Goal: Book appointment/travel/reservation

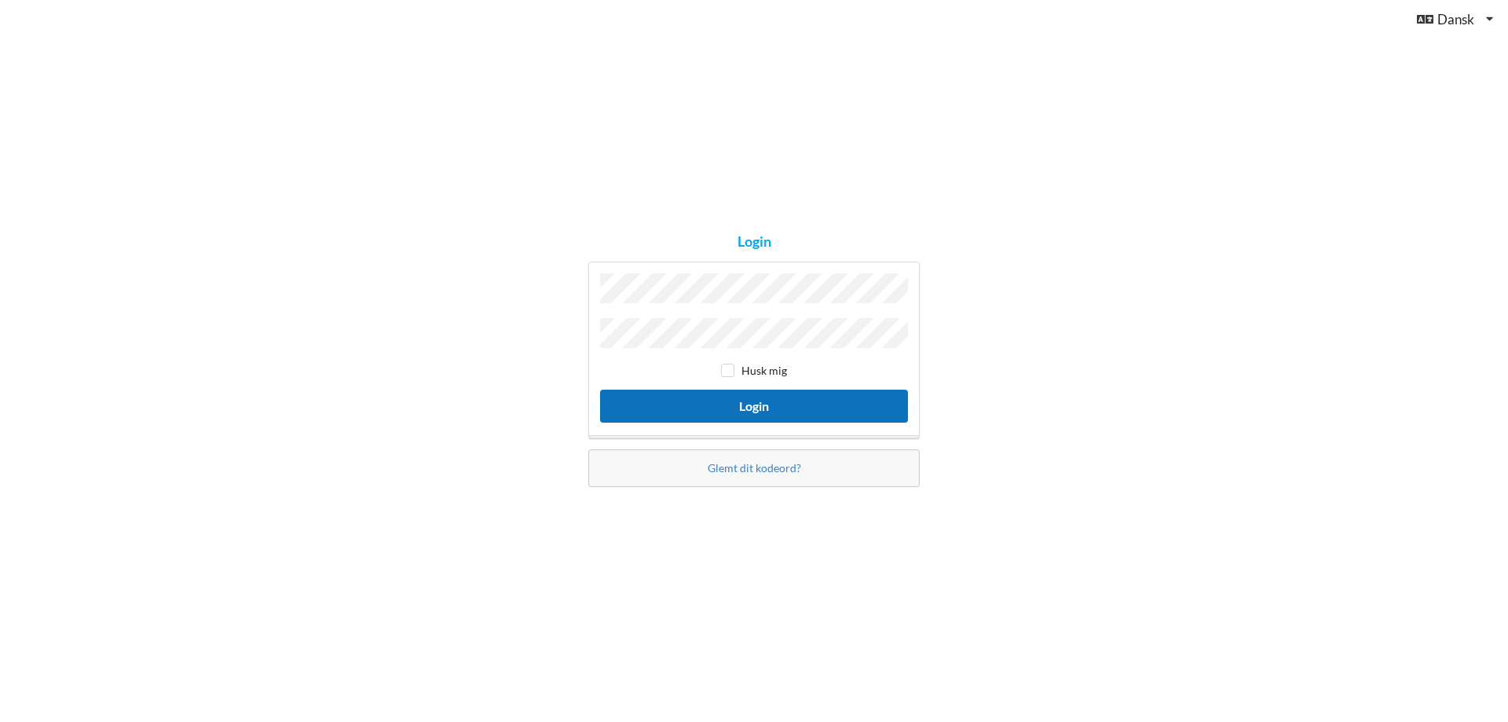
click at [718, 405] on button "Login" at bounding box center [754, 406] width 308 height 32
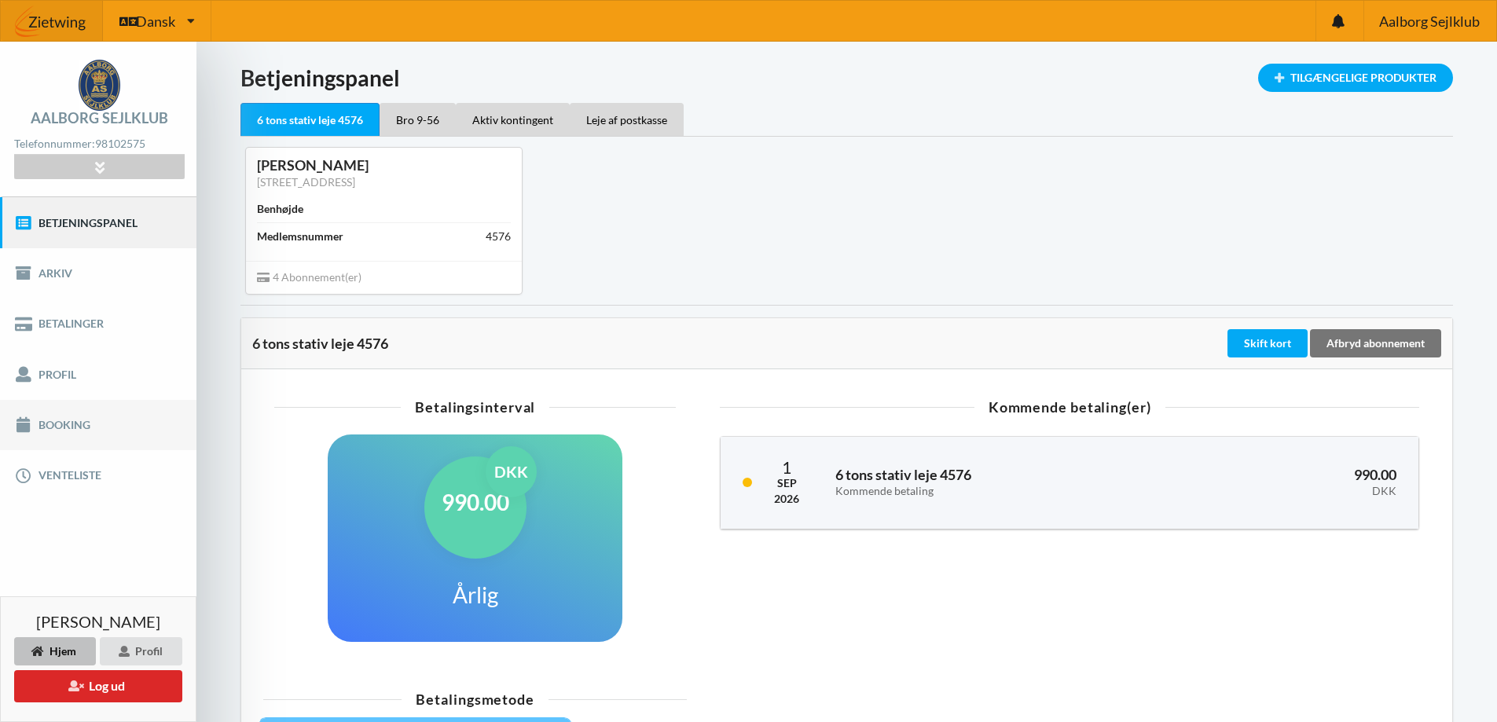
click at [64, 427] on link "Booking" at bounding box center [98, 425] width 196 height 50
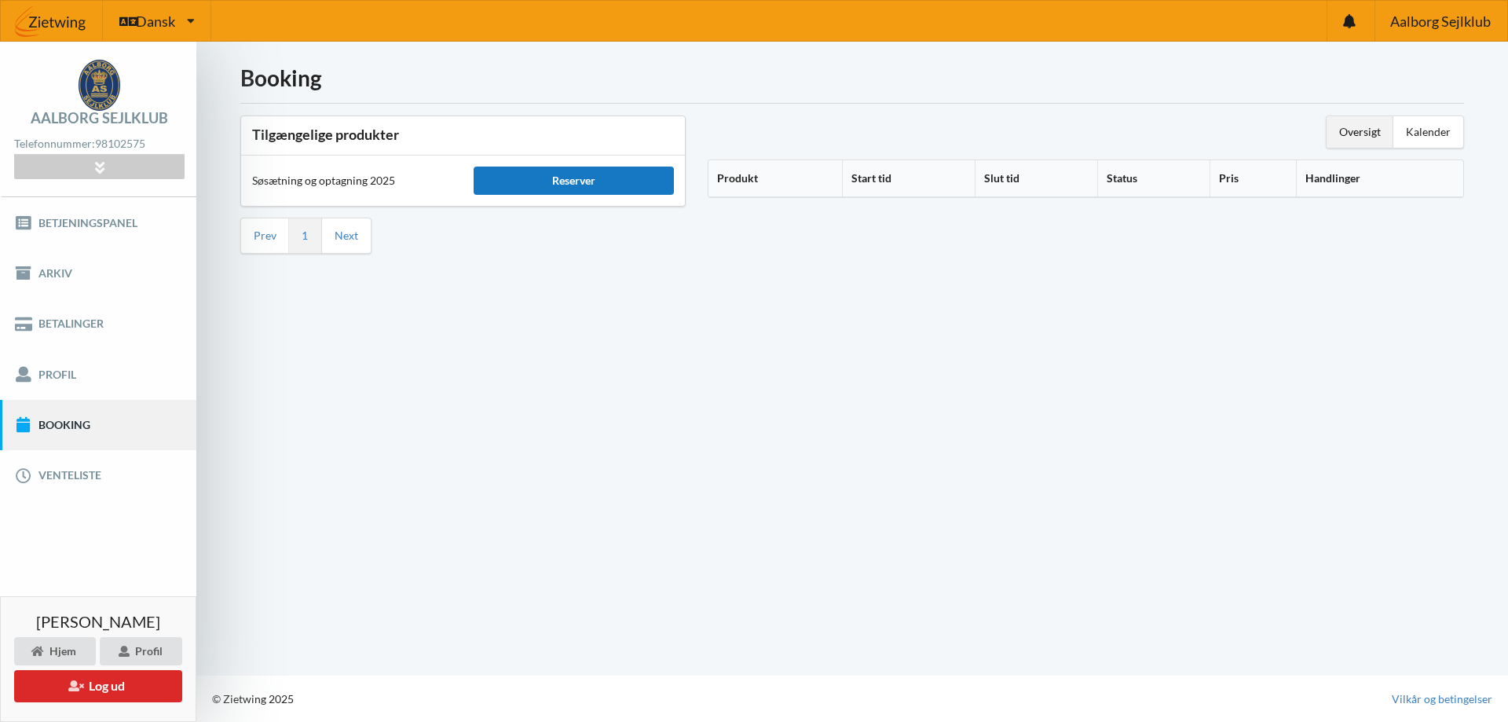
click at [595, 186] on div "Reserver" at bounding box center [574, 181] width 200 height 28
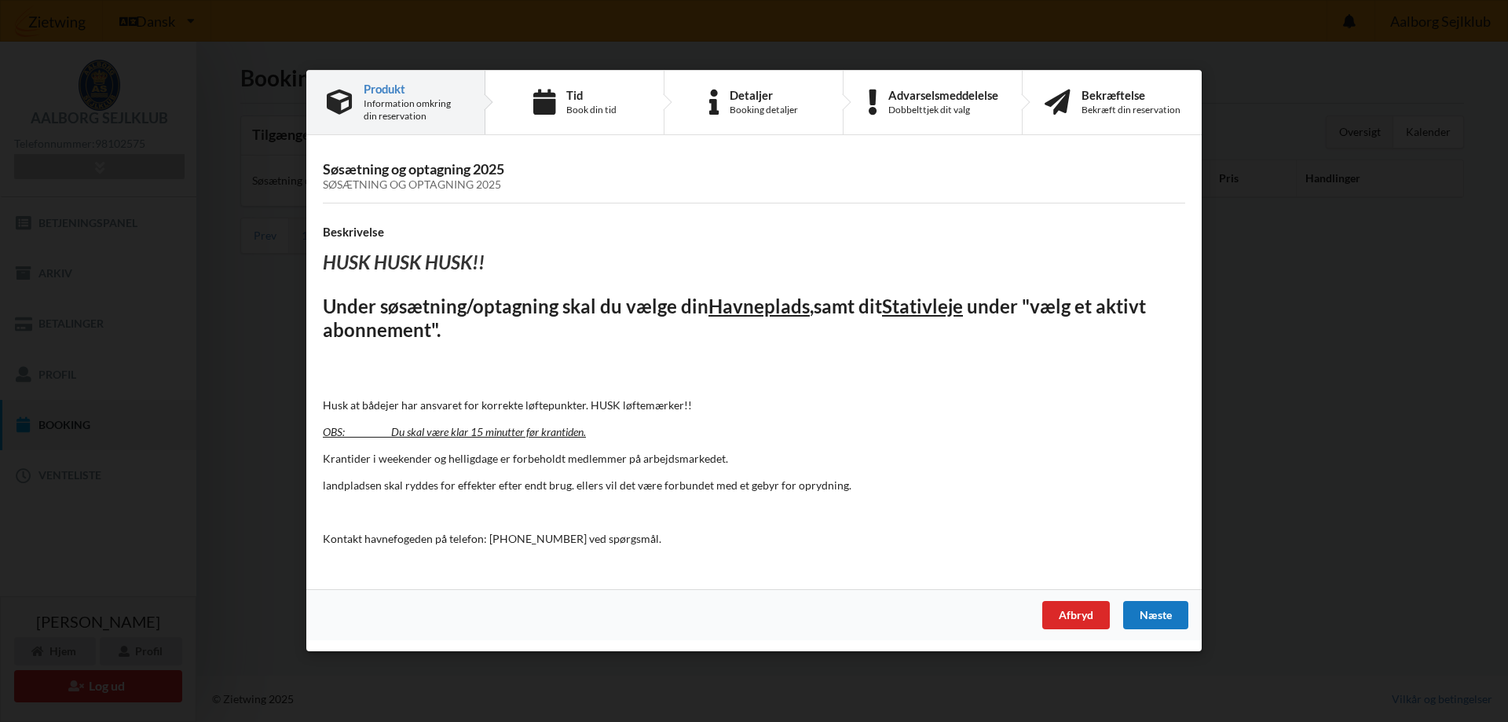
click at [1164, 614] on div "Næste" at bounding box center [1155, 616] width 65 height 28
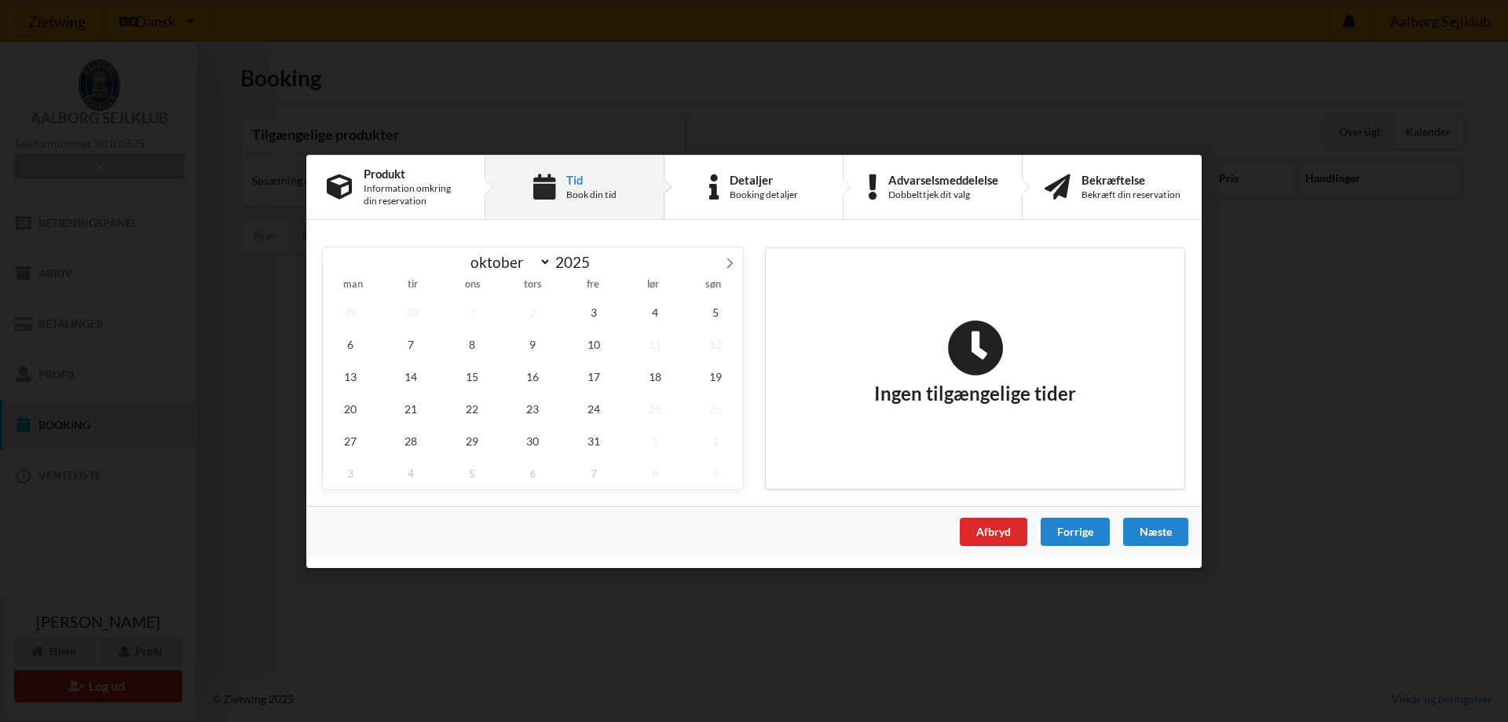
click at [550, 310] on span "2" at bounding box center [533, 311] width 55 height 32
click at [591, 314] on span "3" at bounding box center [593, 311] width 55 height 32
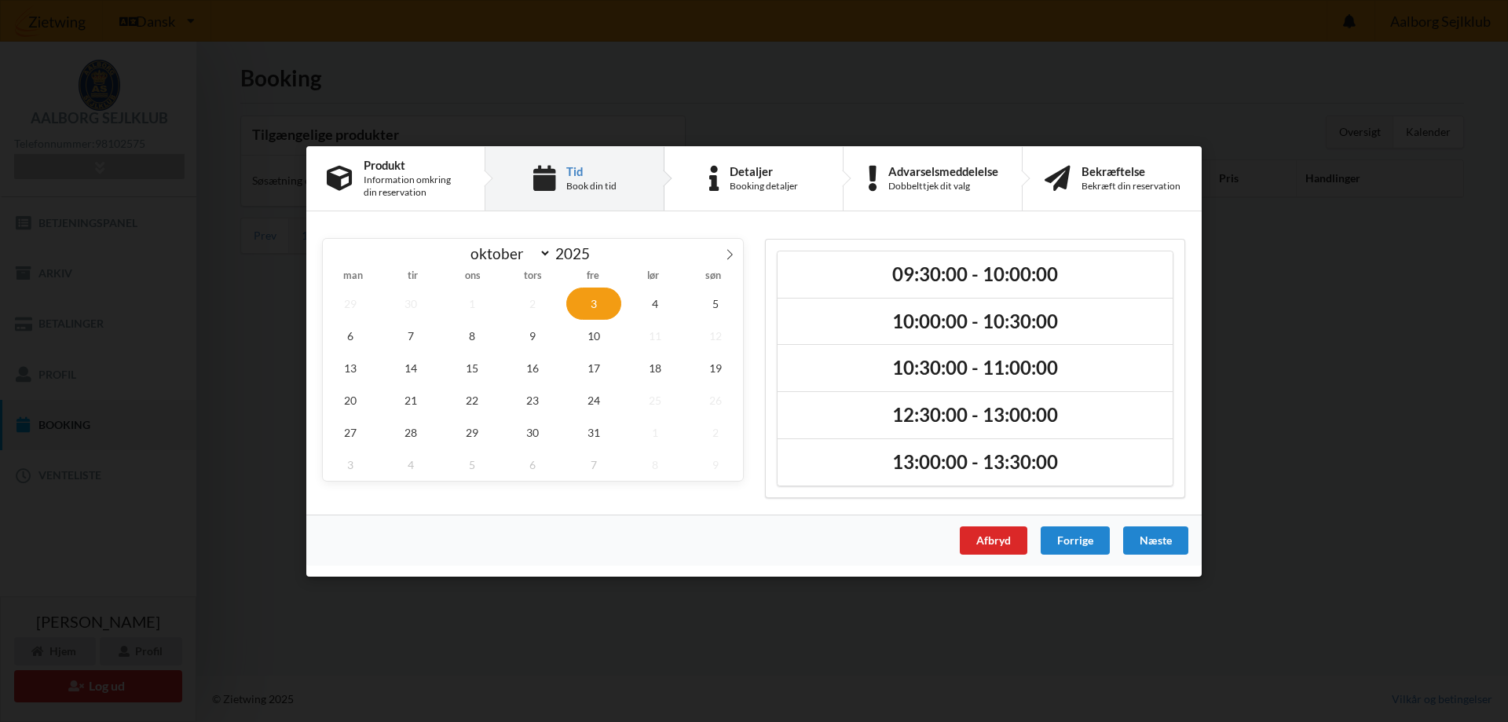
click at [554, 295] on span "2" at bounding box center [533, 303] width 55 height 32
click at [984, 548] on div "Afbryd" at bounding box center [994, 540] width 68 height 28
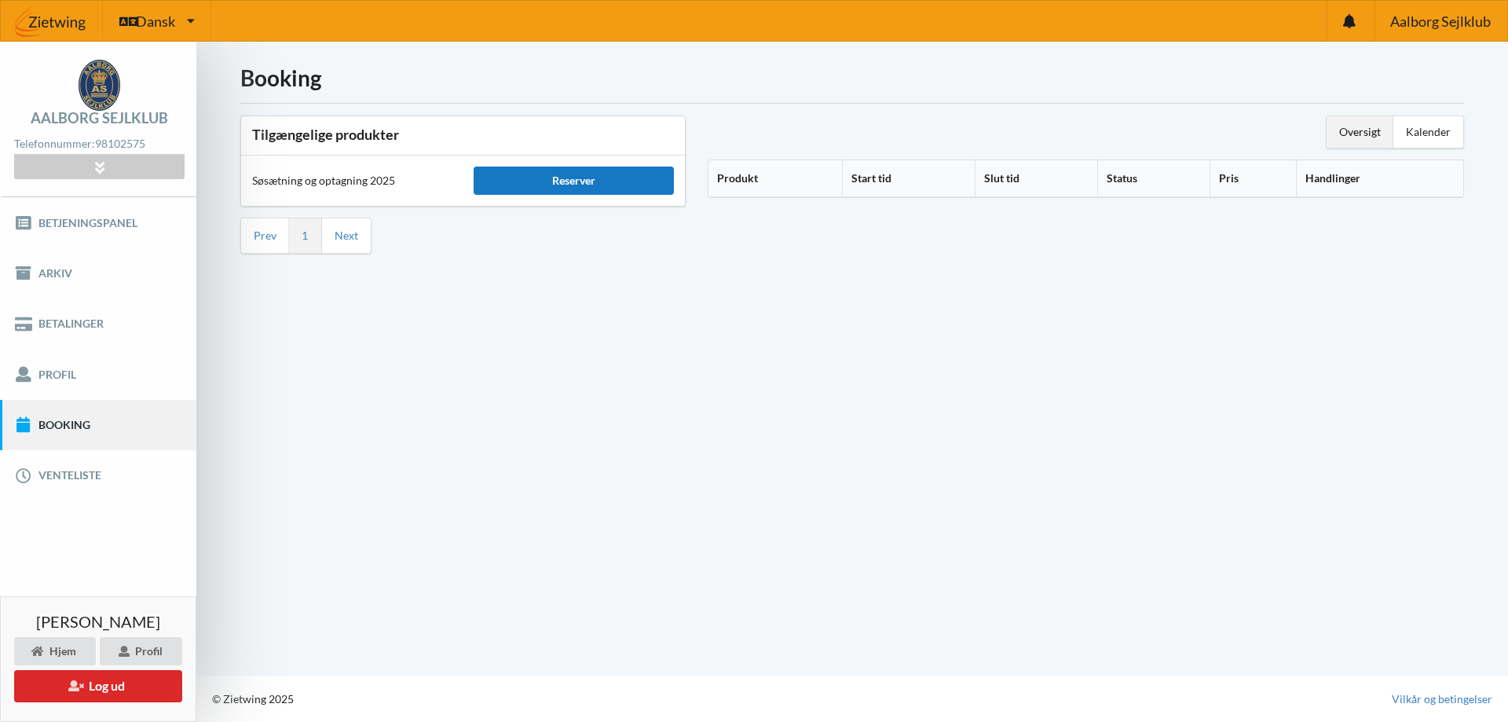
click at [573, 173] on div "Reserver" at bounding box center [574, 181] width 200 height 28
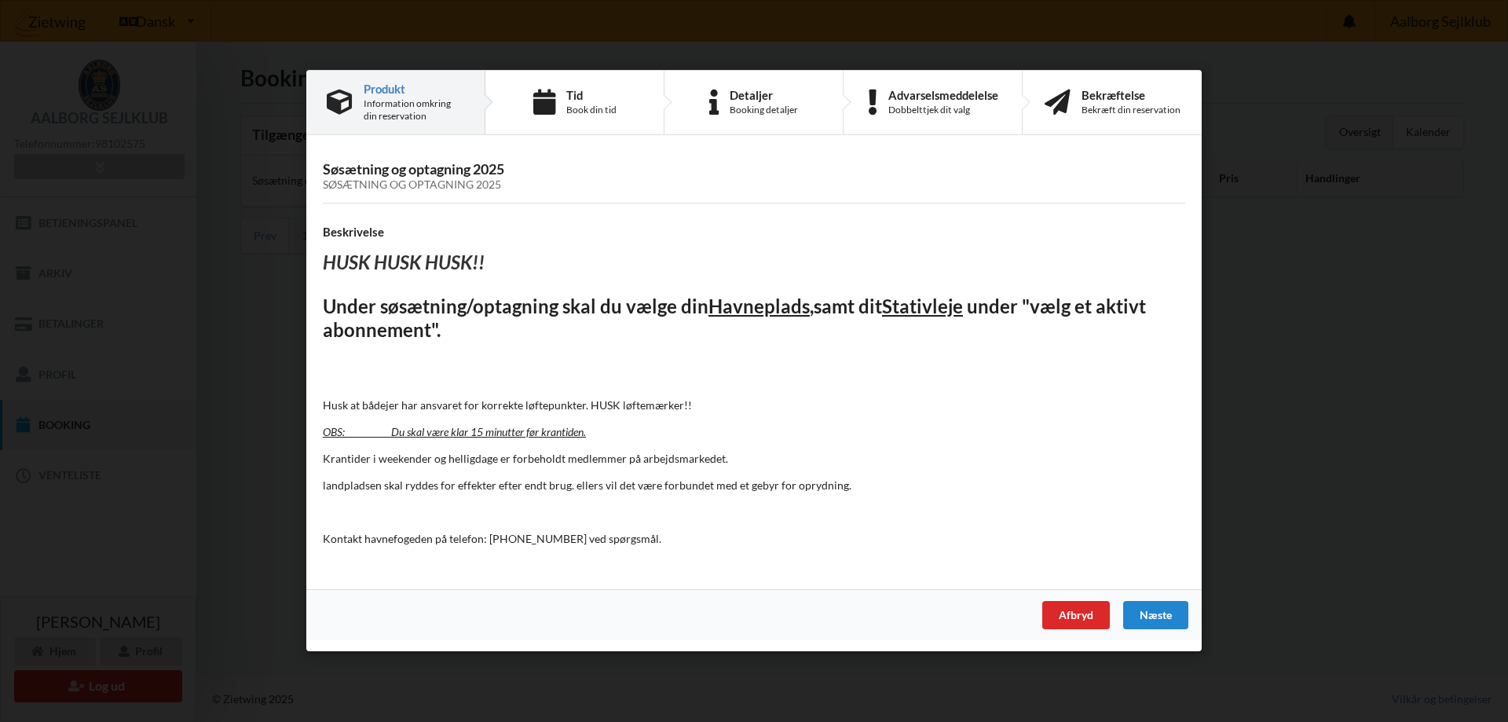
click at [1128, 600] on div "Afbryd [GEOGRAPHIC_DATA]" at bounding box center [754, 615] width 896 height 51
click at [1135, 603] on div "Næste" at bounding box center [1155, 616] width 65 height 28
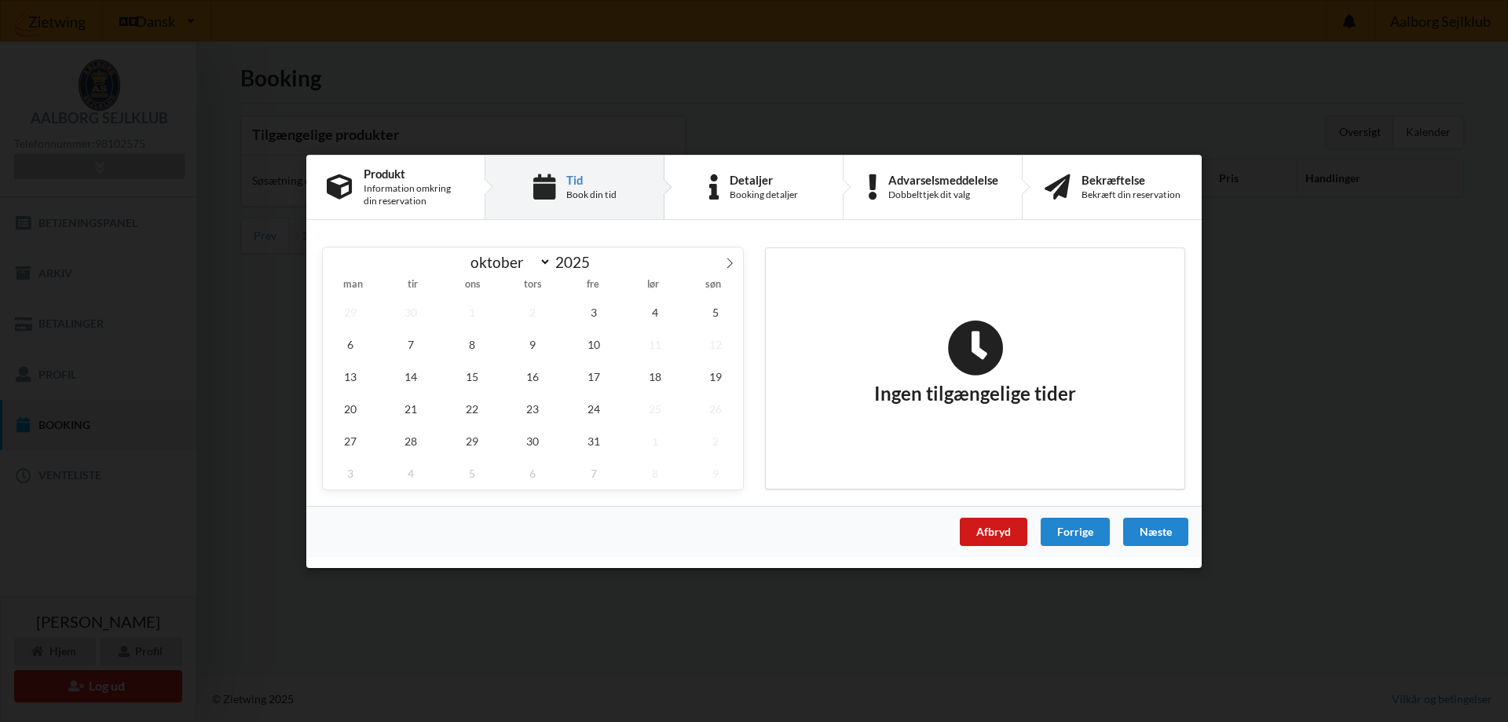
click at [984, 525] on div "Afbryd" at bounding box center [994, 531] width 68 height 28
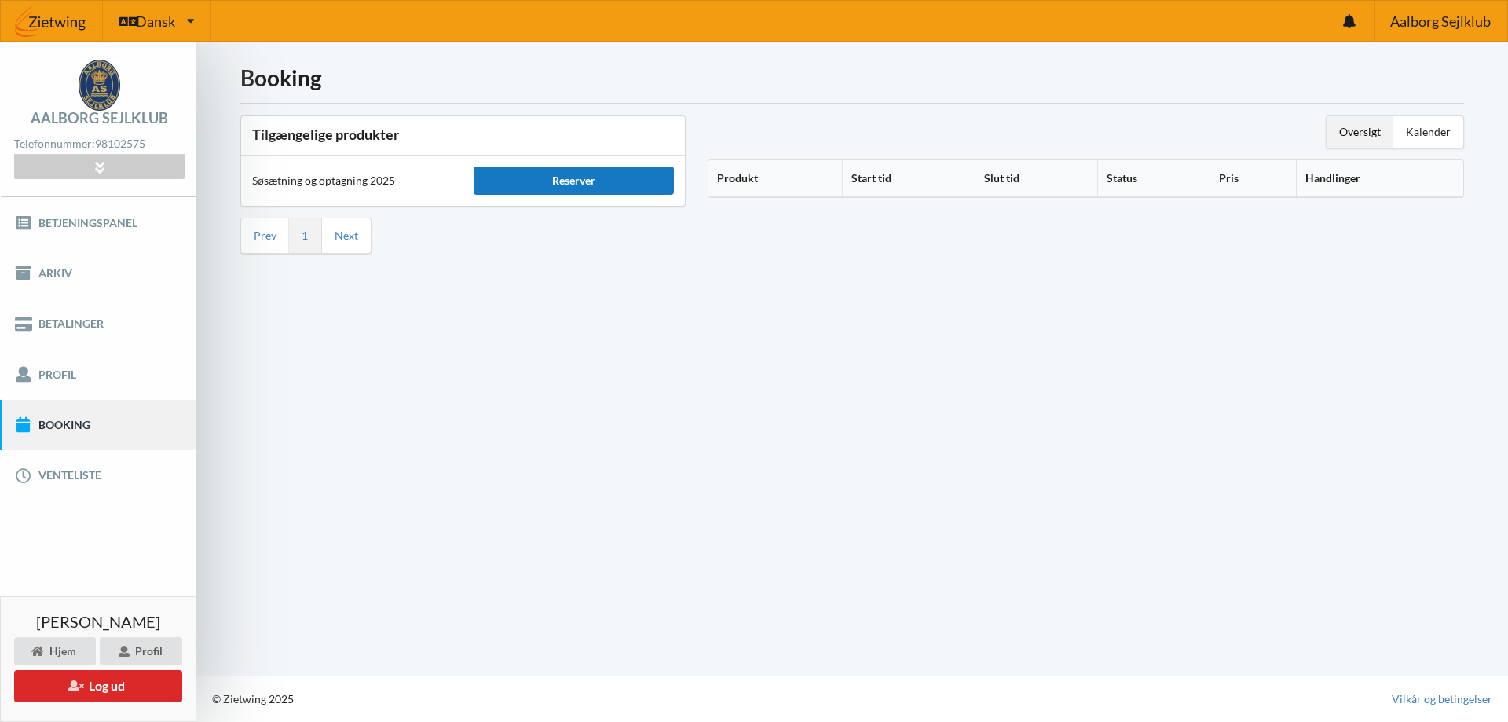
click at [551, 167] on div "Reserver" at bounding box center [574, 181] width 200 height 28
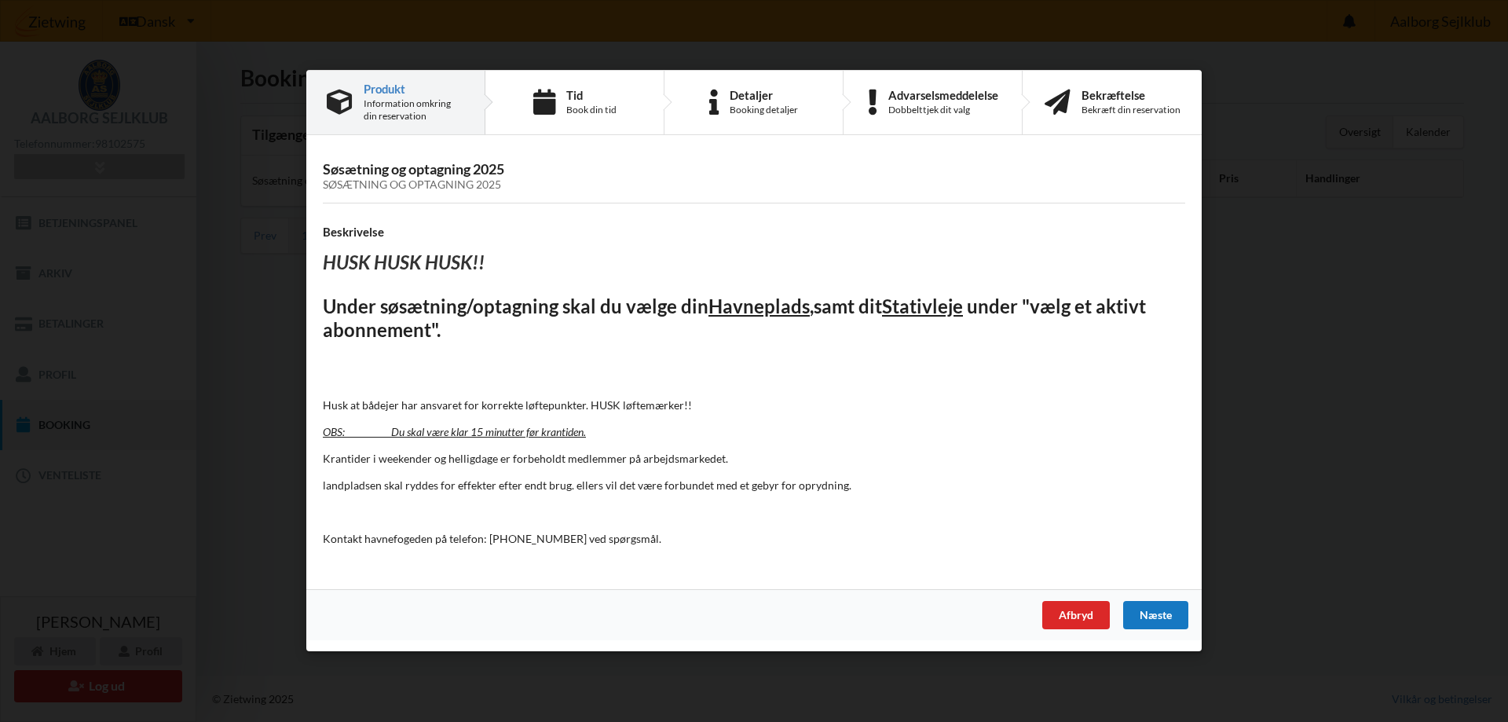
click at [1153, 616] on div "Næste" at bounding box center [1155, 616] width 65 height 28
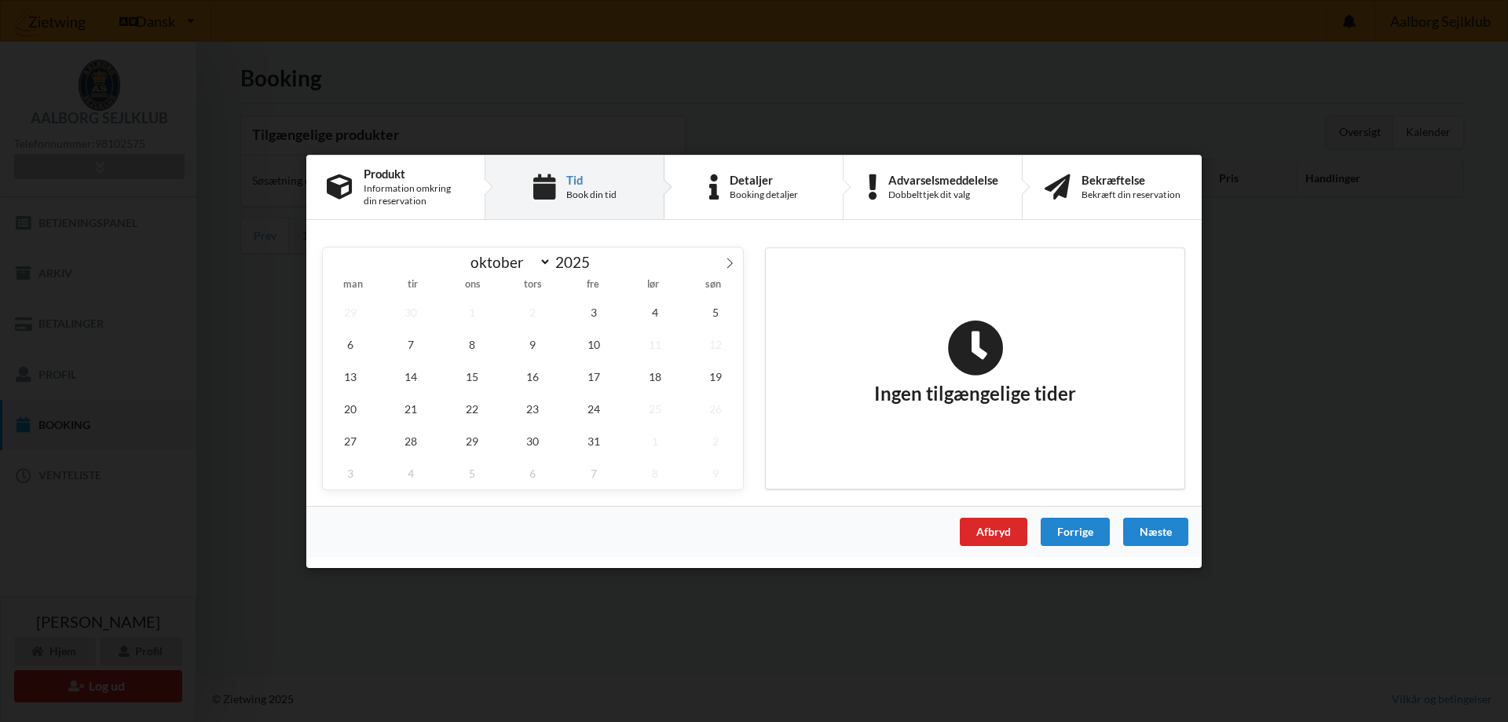
click at [544, 310] on span "2" at bounding box center [533, 311] width 55 height 32
click at [584, 318] on span "3" at bounding box center [593, 311] width 55 height 32
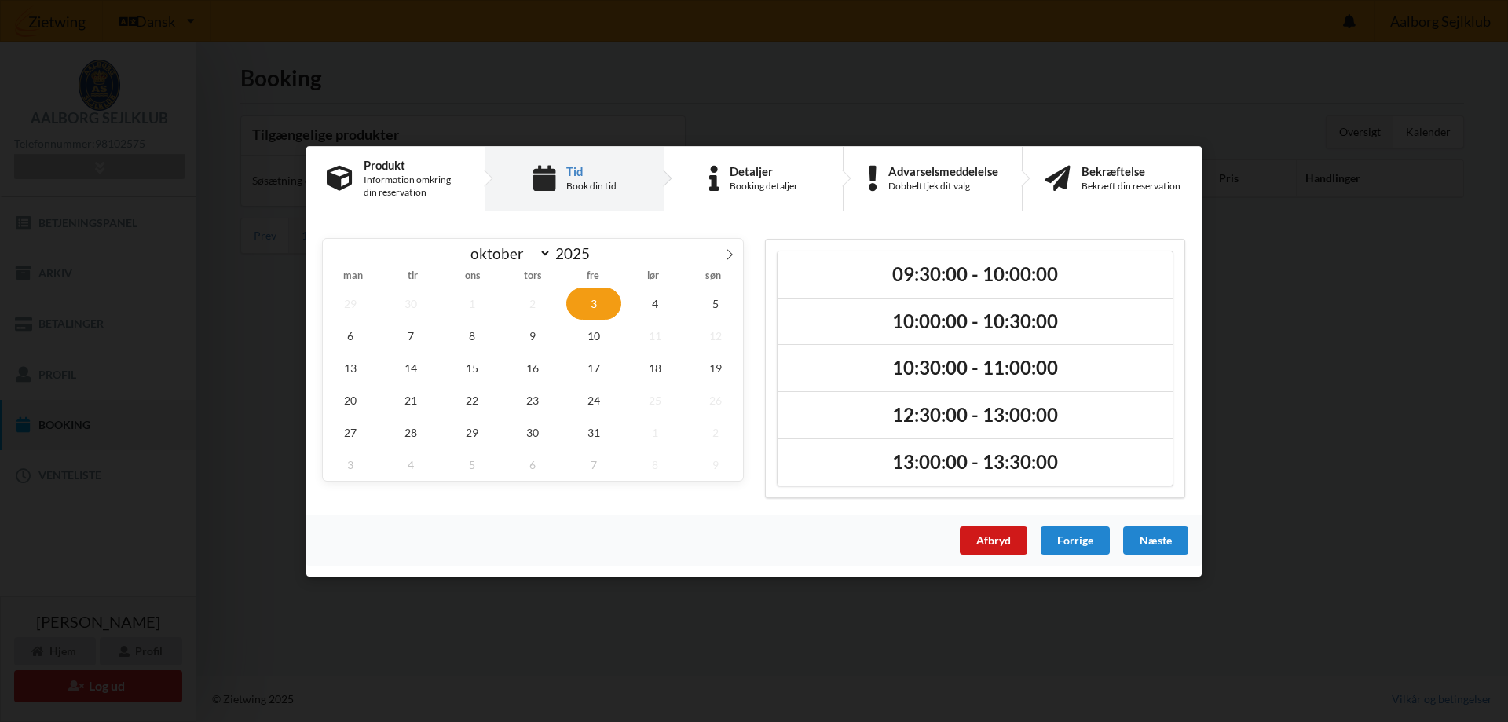
click at [1006, 540] on div "Afbryd" at bounding box center [994, 540] width 68 height 28
